Goal: Navigation & Orientation: Find specific page/section

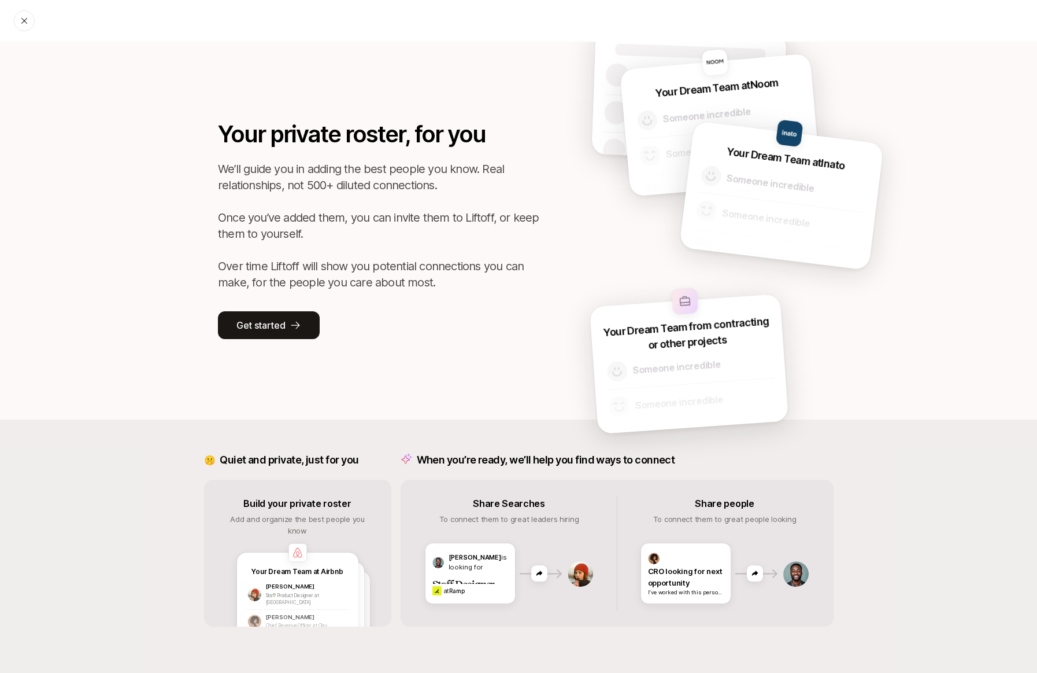
click at [23, 17] on icon at bounding box center [24, 20] width 9 height 9
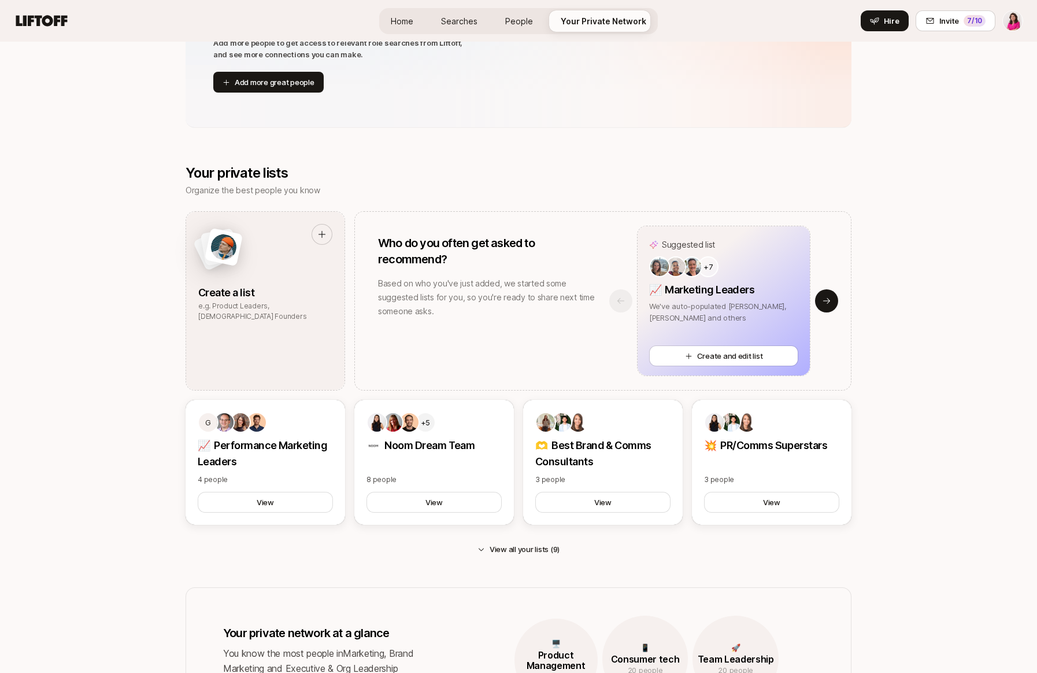
scroll to position [521, 0]
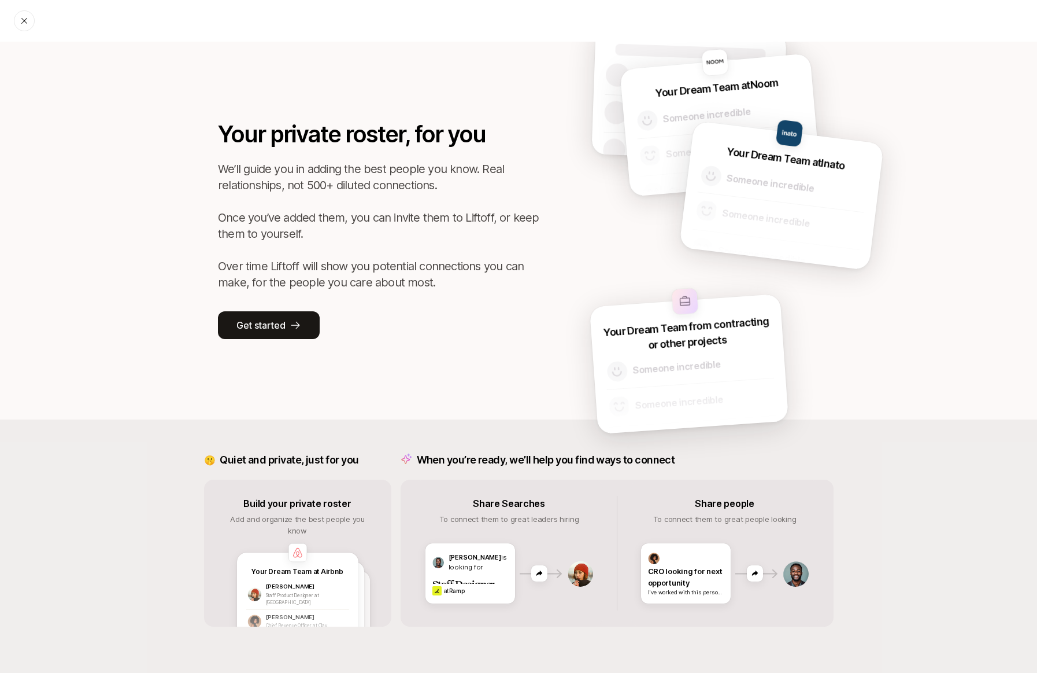
click at [18, 18] on div at bounding box center [24, 20] width 21 height 21
